Goal: Contribute content: Contribute content

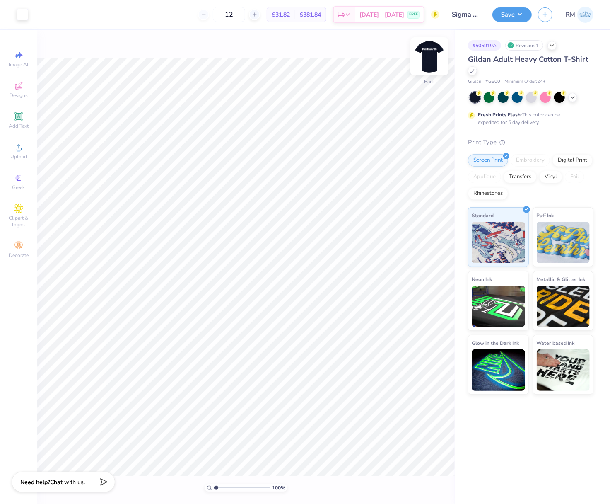
click at [432, 52] on img at bounding box center [429, 56] width 33 height 33
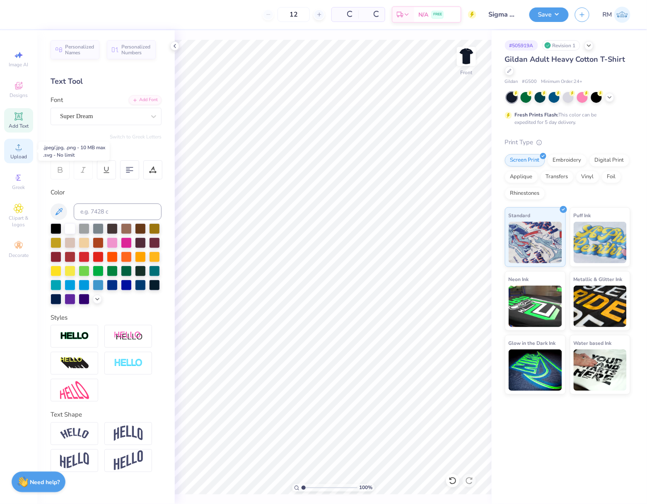
click at [14, 148] on icon at bounding box center [19, 147] width 10 height 10
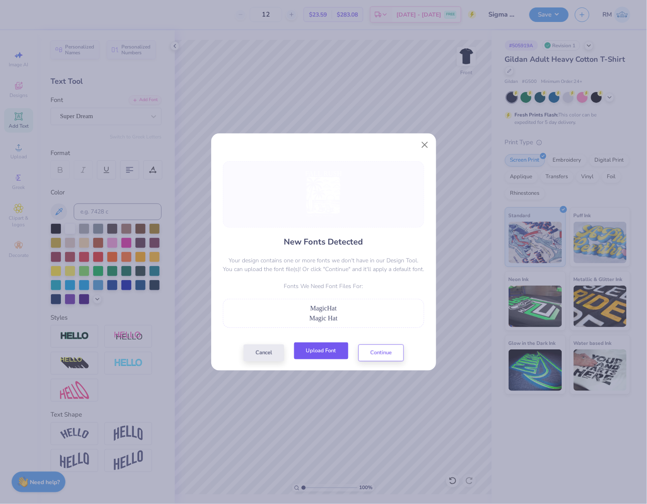
click at [330, 346] on button "Upload Font" at bounding box center [321, 350] width 54 height 17
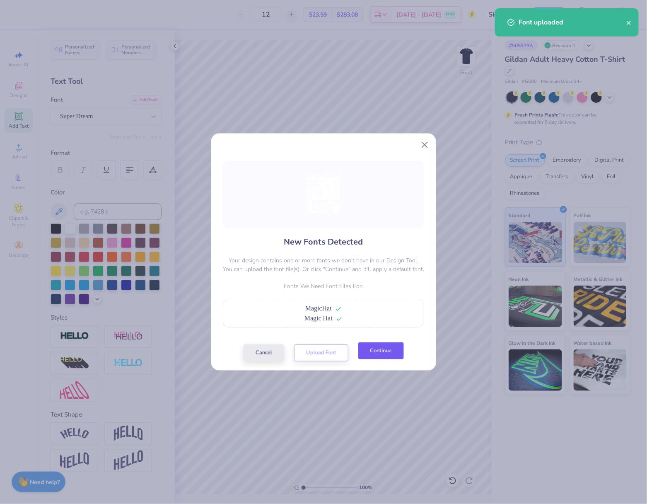
click at [383, 359] on button "Continue" at bounding box center [381, 350] width 46 height 17
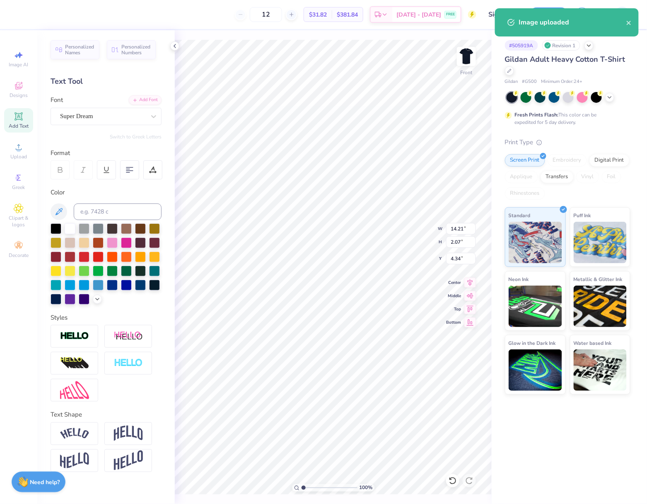
click at [95, 118] on div "Super Dream" at bounding box center [102, 116] width 87 height 13
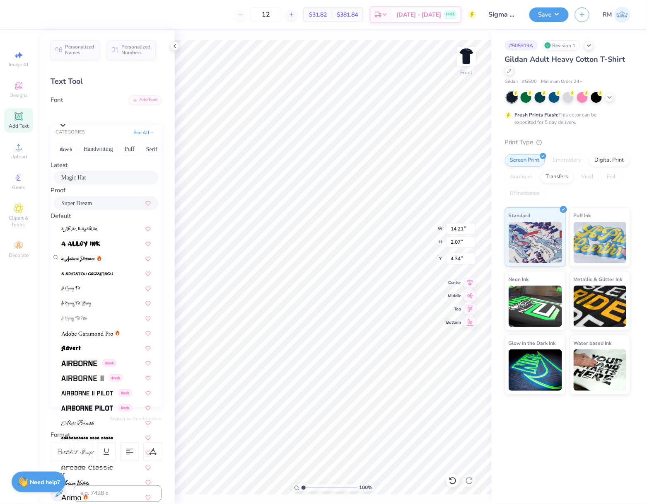
click at [114, 177] on div "Magic Hat" at bounding box center [106, 177] width 90 height 9
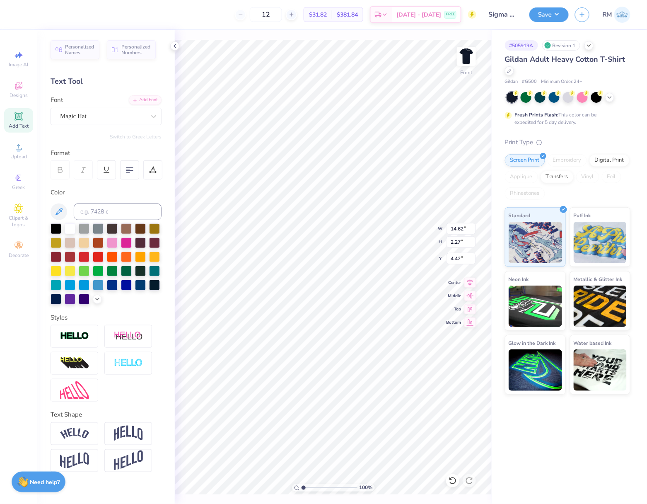
type input "14.62"
type input "2.27"
type input "4.42"
type input "12.21"
type input "1.01"
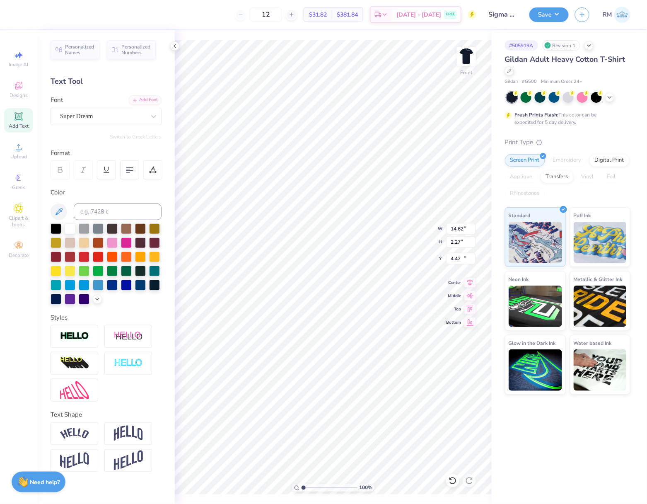
type input "22.54"
click at [113, 120] on div "Super Dream" at bounding box center [102, 116] width 87 height 13
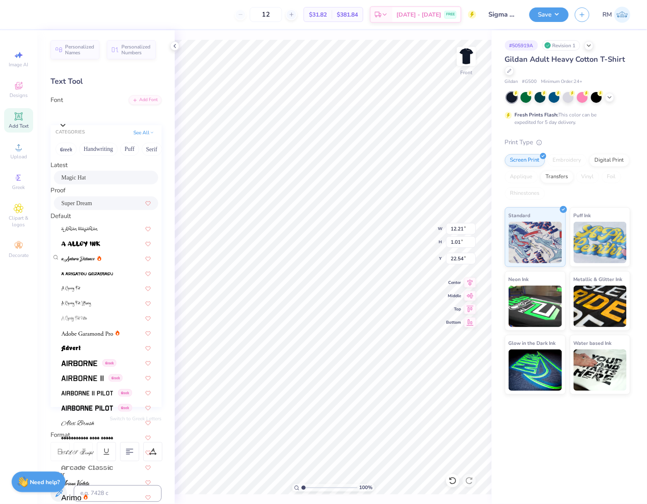
click at [116, 181] on div "Magic Hat" at bounding box center [106, 177] width 90 height 9
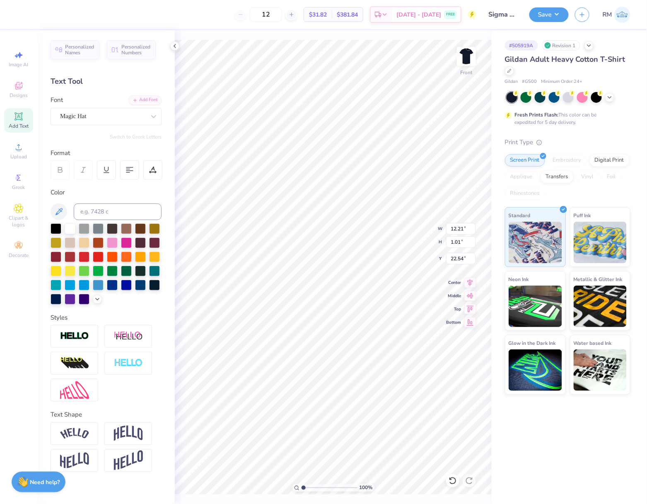
type input "14.50"
type input "0.90"
type input "22.56"
click at [105, 99] on div "Font Super Dream" at bounding box center [106, 110] width 111 height 30
click at [105, 116] on div "Super Dream" at bounding box center [102, 116] width 87 height 13
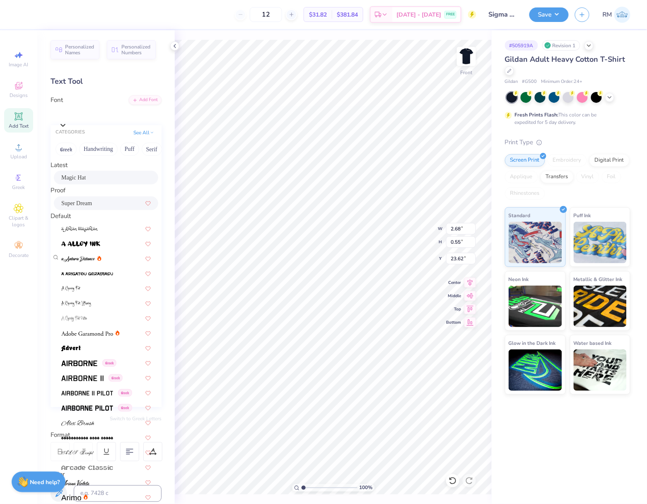
click at [111, 182] on div "Magic Hat" at bounding box center [106, 177] width 90 height 9
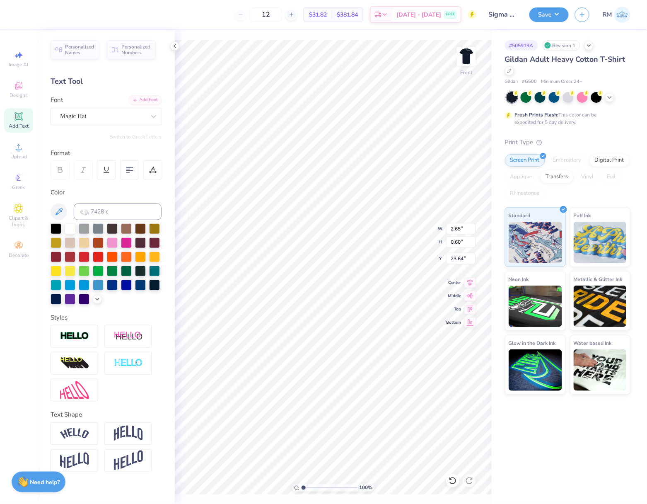
type input "2.65"
type input "0.60"
type input "23.64"
click at [456, 226] on input "14.65" at bounding box center [461, 229] width 30 height 12
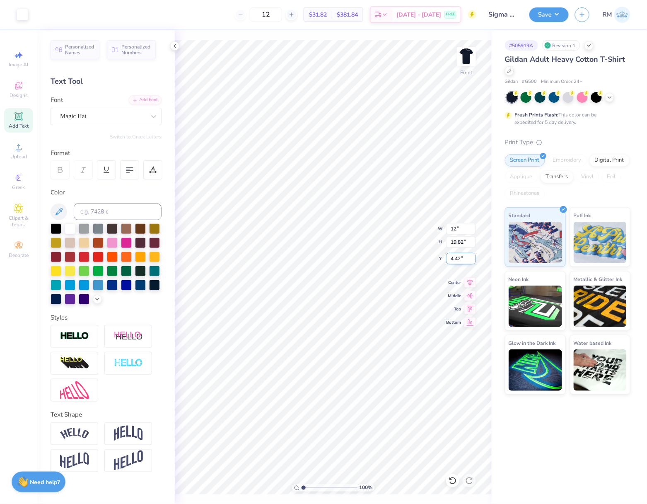
click at [456, 259] on input "4.42" at bounding box center [461, 259] width 30 height 12
type input "12.00"
type input "16.24"
type input "6.21"
click at [460, 245] on input "16.24" at bounding box center [461, 242] width 30 height 12
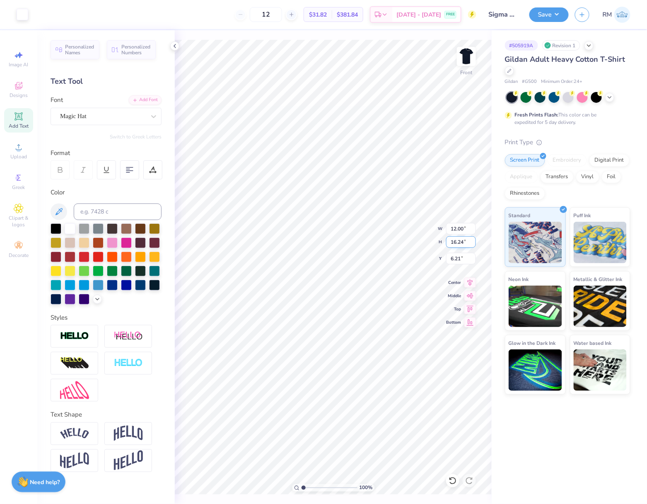
click at [460, 245] on input "16.24" at bounding box center [461, 242] width 30 height 12
type input "15"
type input "11.08"
type input "15.00"
type input "6.83"
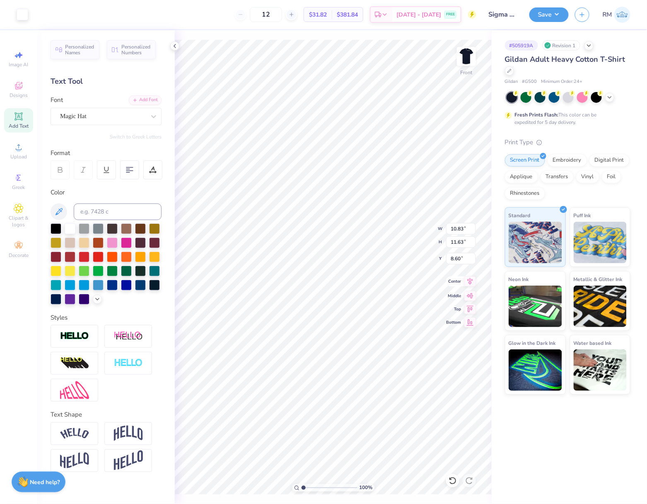
click at [474, 284] on icon at bounding box center [471, 281] width 12 height 10
type input "8.70"
click at [469, 283] on icon at bounding box center [471, 281] width 12 height 10
click at [472, 281] on icon at bounding box center [471, 281] width 12 height 10
click at [467, 281] on icon at bounding box center [471, 281] width 12 height 10
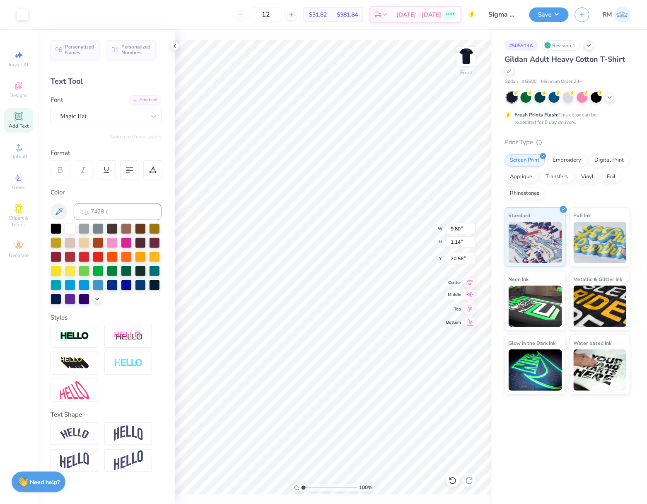
type input "9.80"
type input "1.14"
click at [472, 281] on icon at bounding box center [471, 281] width 12 height 10
type input "10.49"
type input "1.22"
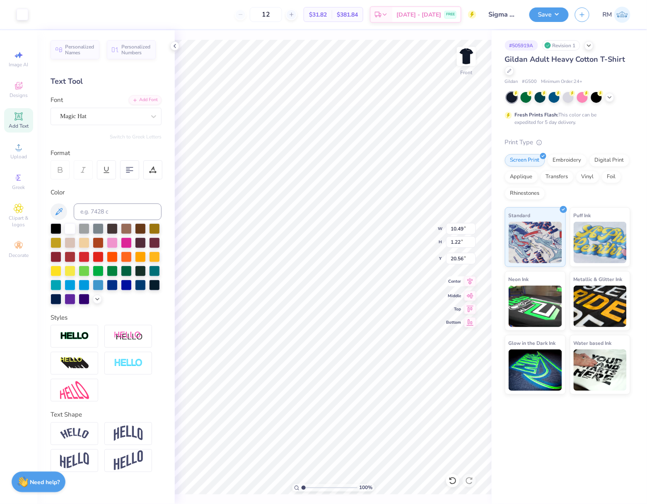
click at [471, 284] on icon at bounding box center [470, 281] width 5 height 7
click at [471, 281] on icon at bounding box center [471, 281] width 12 height 10
click at [458, 234] on input "11.07" at bounding box center [461, 229] width 30 height 12
click at [455, 231] on input "11.07" at bounding box center [461, 229] width 30 height 12
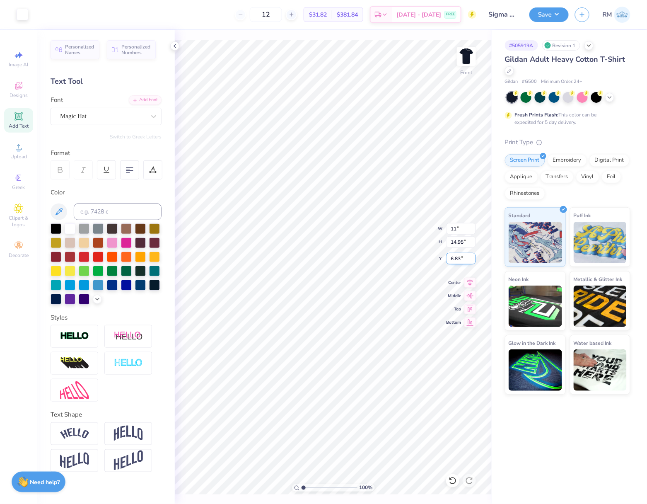
click at [461, 261] on input "6.83" at bounding box center [461, 259] width 30 height 12
type input "11.00"
type input "14.86"
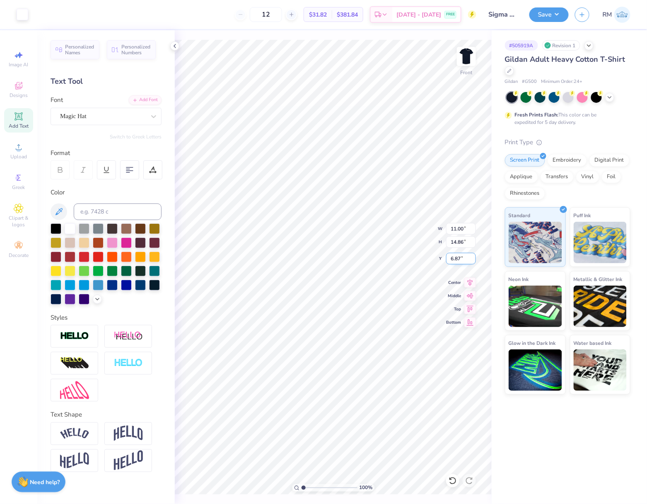
click at [461, 261] on input "6.87" at bounding box center [461, 259] width 30 height 12
type input "3.00"
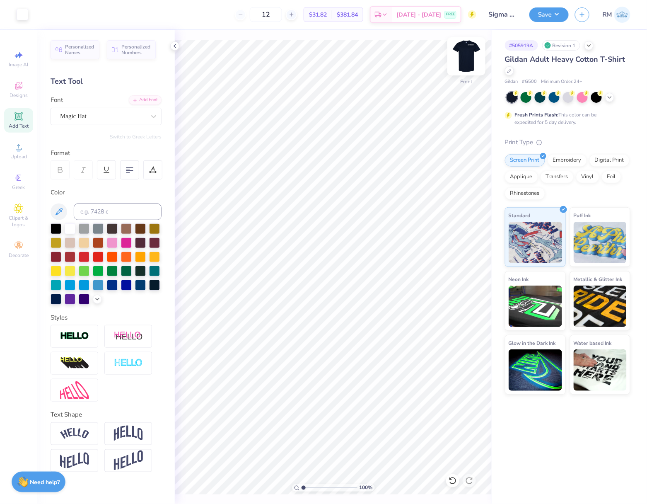
click at [467, 55] on img at bounding box center [466, 56] width 33 height 33
click at [22, 155] on span "Upload" at bounding box center [18, 156] width 17 height 7
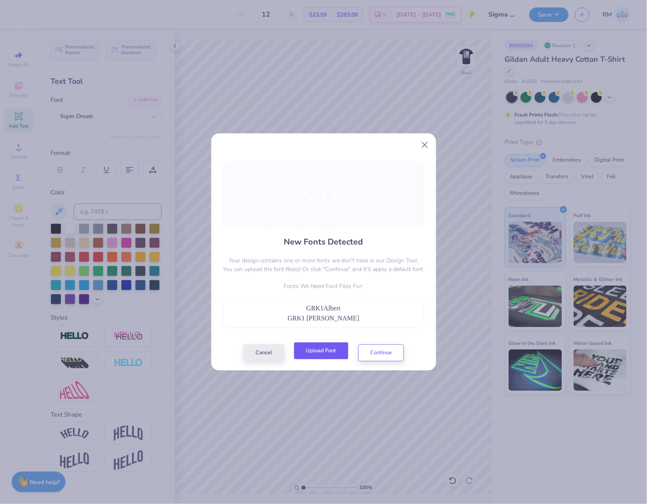
click at [334, 353] on button "Upload Font" at bounding box center [321, 350] width 54 height 17
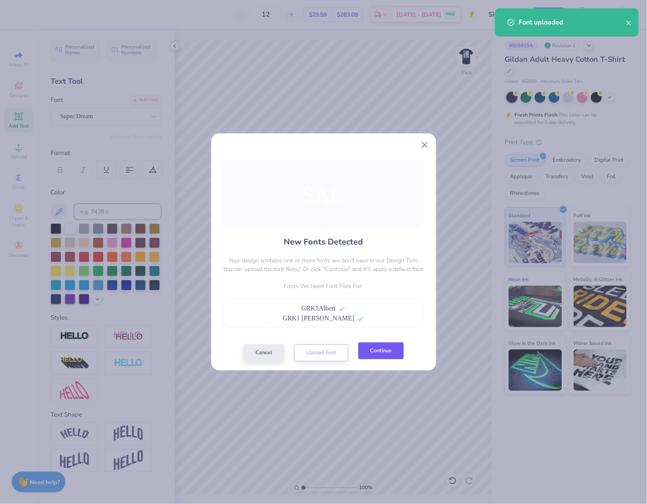
click at [379, 350] on button "Continue" at bounding box center [381, 350] width 46 height 17
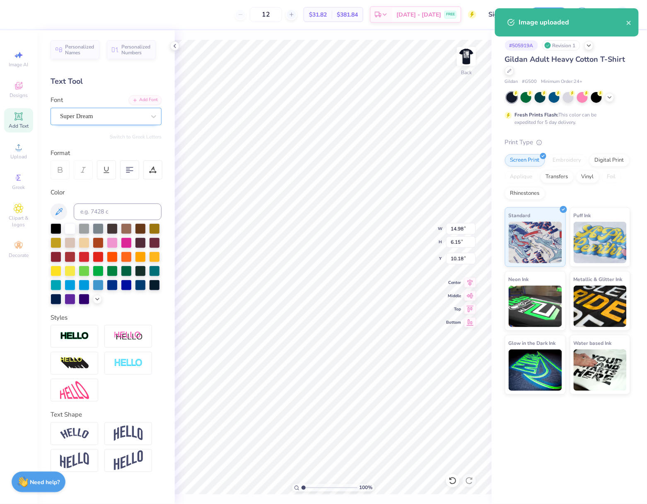
click at [115, 122] on div "Super Dream" at bounding box center [102, 116] width 87 height 13
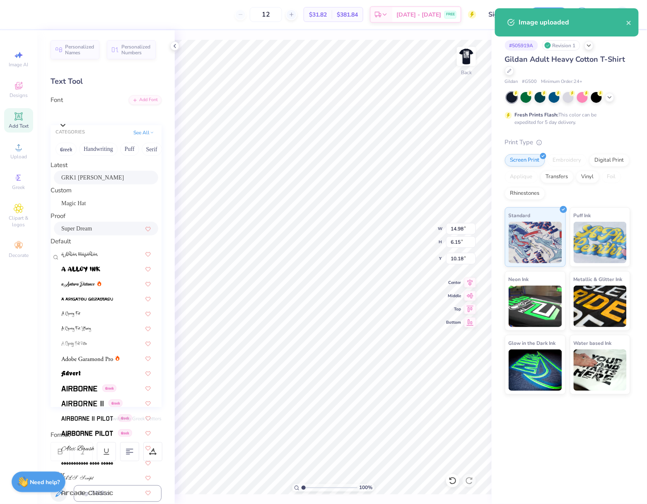
click at [93, 182] on span "GRK1 [PERSON_NAME]" at bounding box center [92, 177] width 63 height 9
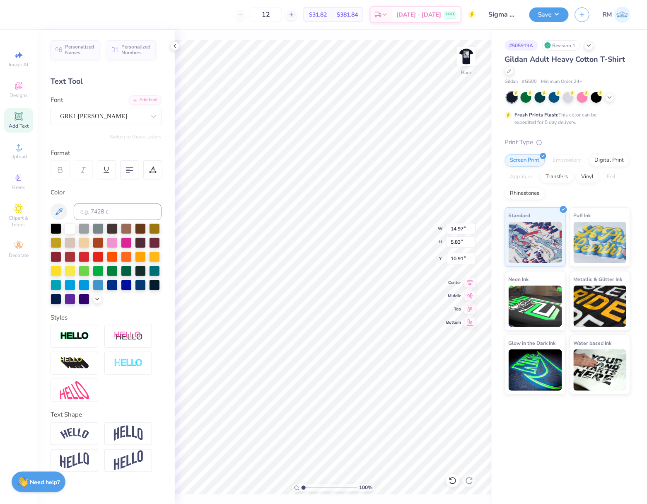
type input "14.97"
type input "5.83"
type input "10.91"
click at [460, 229] on input "14.97" at bounding box center [461, 229] width 30 height 12
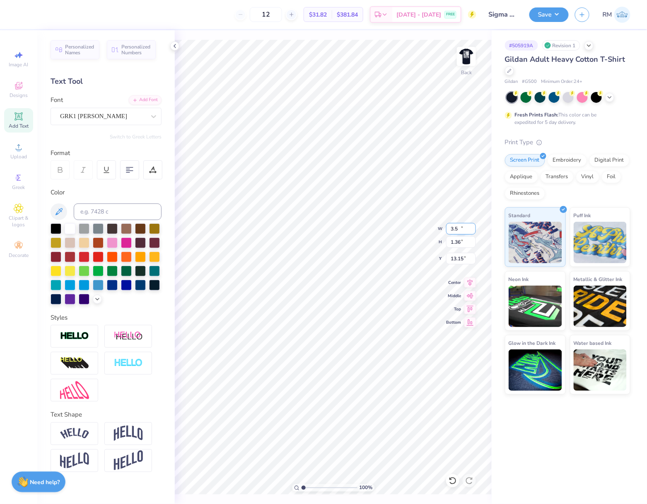
type input "3.50"
type input "1.36"
type input "13.15"
click at [455, 259] on input "6.53" at bounding box center [461, 259] width 30 height 12
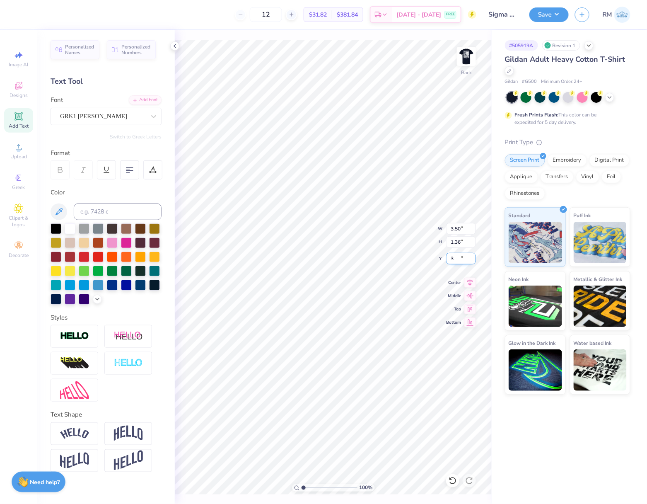
type input "3.00"
click at [547, 18] on button "Save" at bounding box center [549, 13] width 39 height 15
click at [536, 9] on button "Save" at bounding box center [549, 13] width 39 height 15
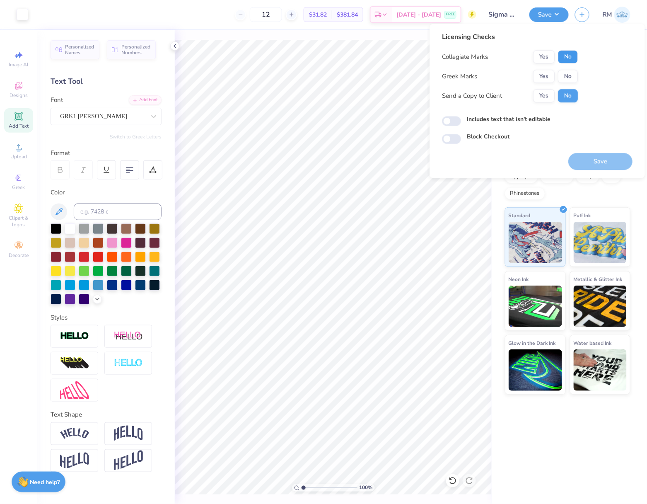
click at [574, 57] on button "No" at bounding box center [568, 56] width 20 height 13
click at [549, 75] on button "Yes" at bounding box center [544, 76] width 22 height 13
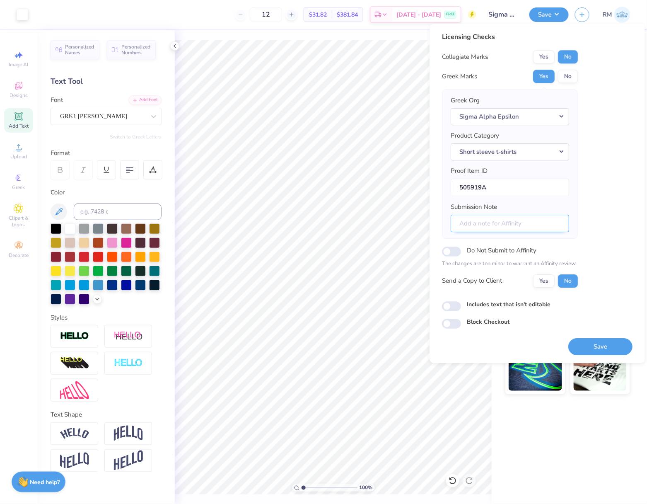
click at [545, 223] on input "Submission Note" at bounding box center [510, 224] width 119 height 18
type input "Rush"
click at [599, 344] on button "Save" at bounding box center [601, 346] width 64 height 17
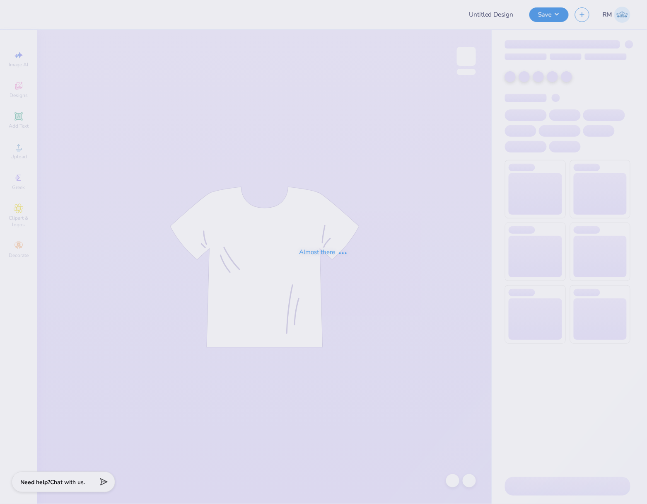
type input "Fall Rush '25 Test"
